Goal: Navigation & Orientation: Go to known website

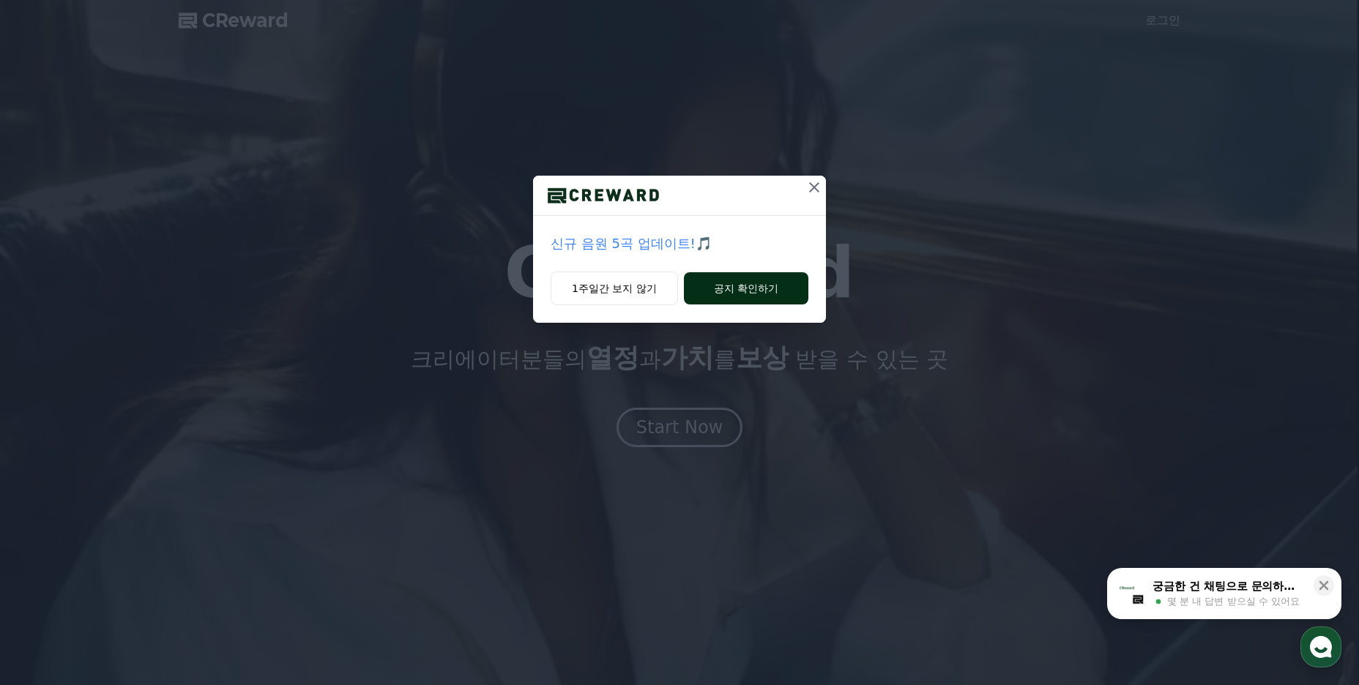
click at [764, 284] on button "공지 확인하기" at bounding box center [746, 288] width 124 height 32
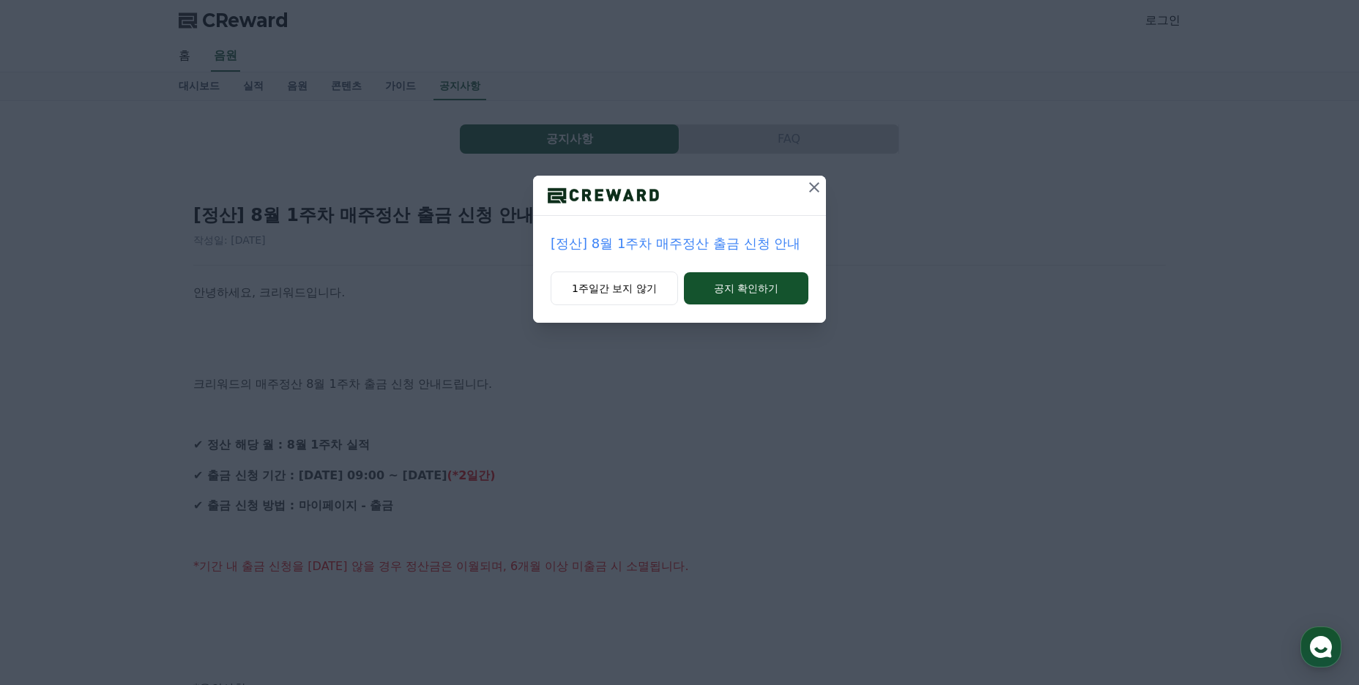
click at [806, 185] on icon at bounding box center [815, 188] width 18 height 18
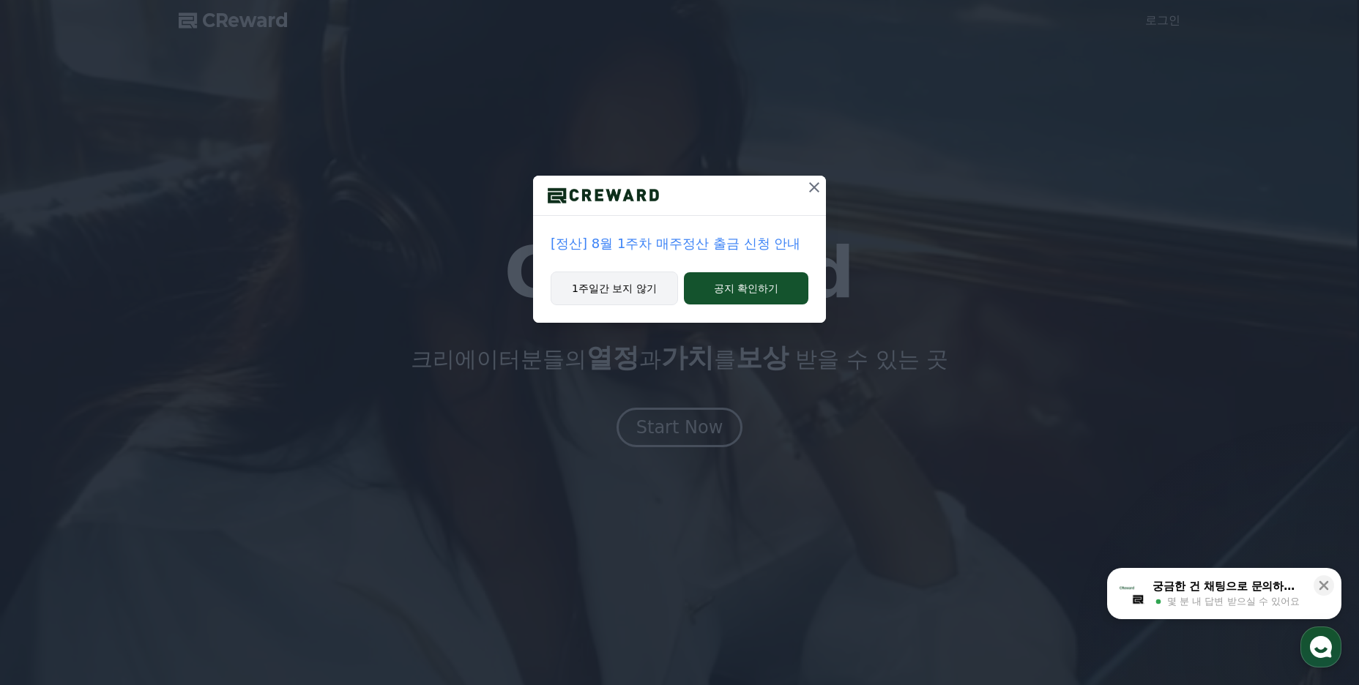
click at [599, 285] on button "1주일간 보지 않기" at bounding box center [614, 289] width 127 height 34
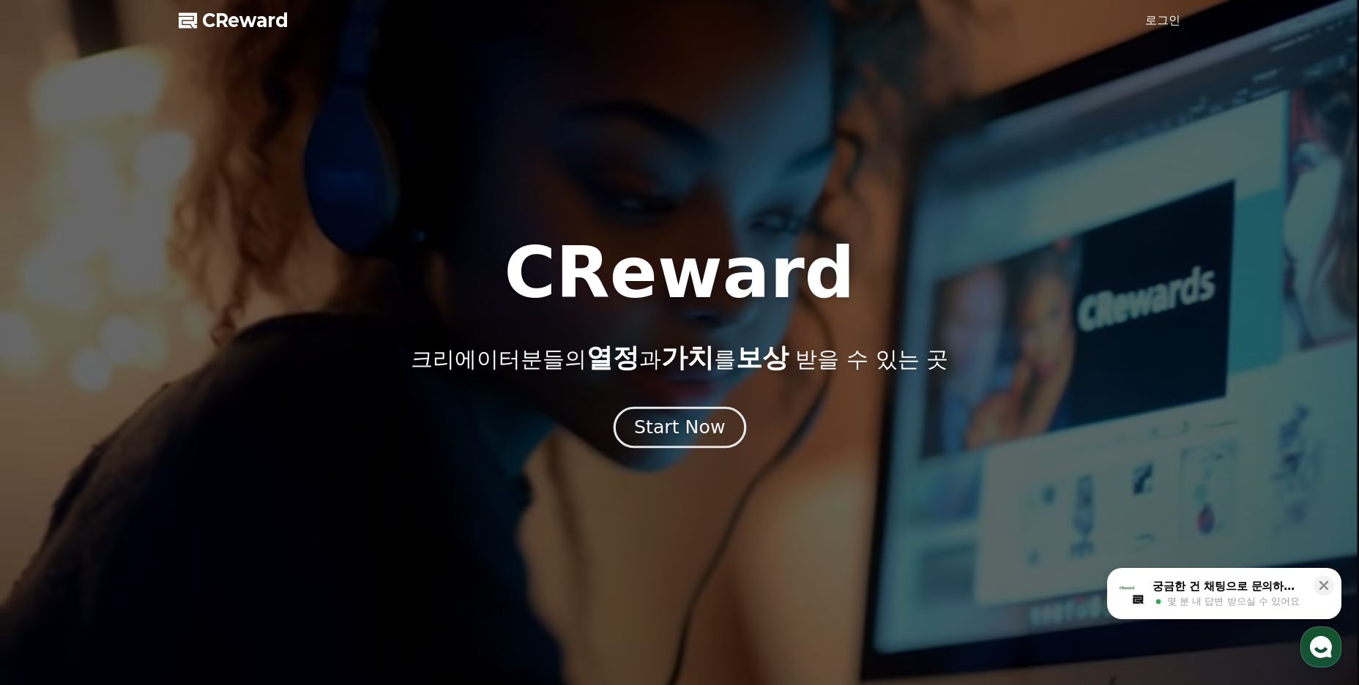
click at [698, 420] on div "Start Now" at bounding box center [679, 427] width 91 height 25
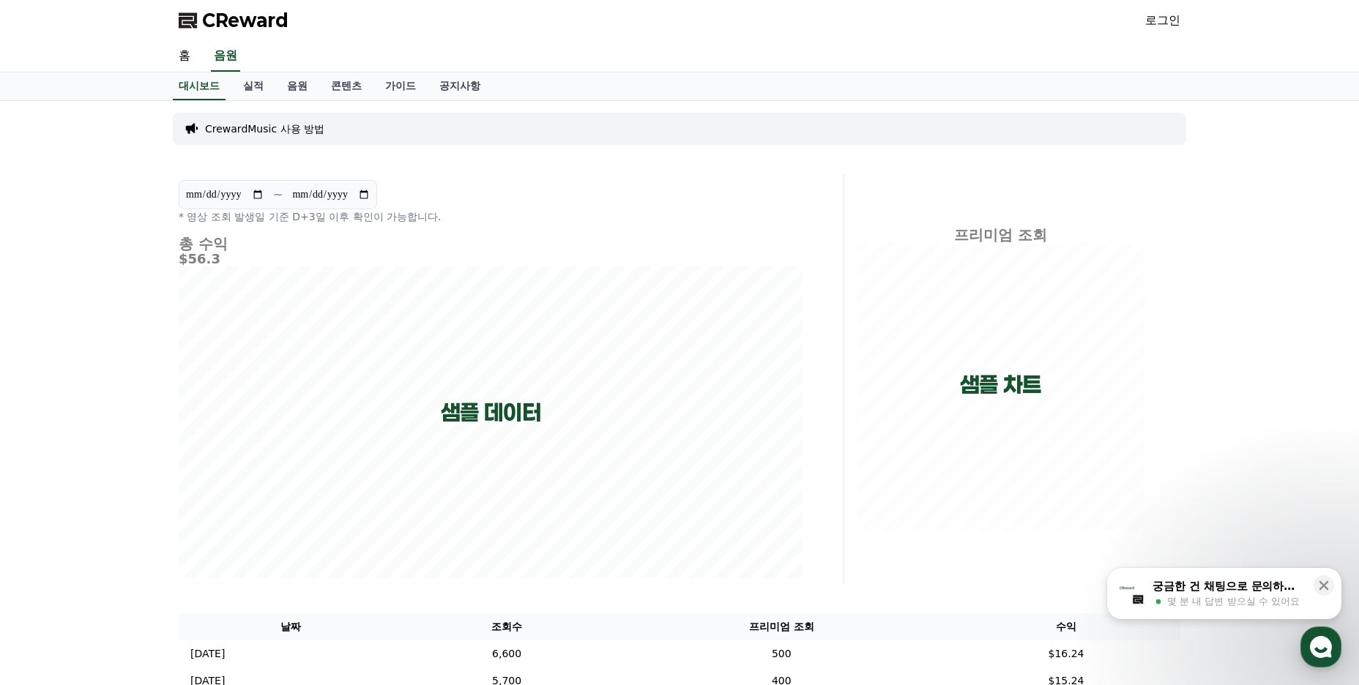
click at [1161, 22] on link "로그인" at bounding box center [1162, 21] width 35 height 18
